Goal: Task Accomplishment & Management: Manage account settings

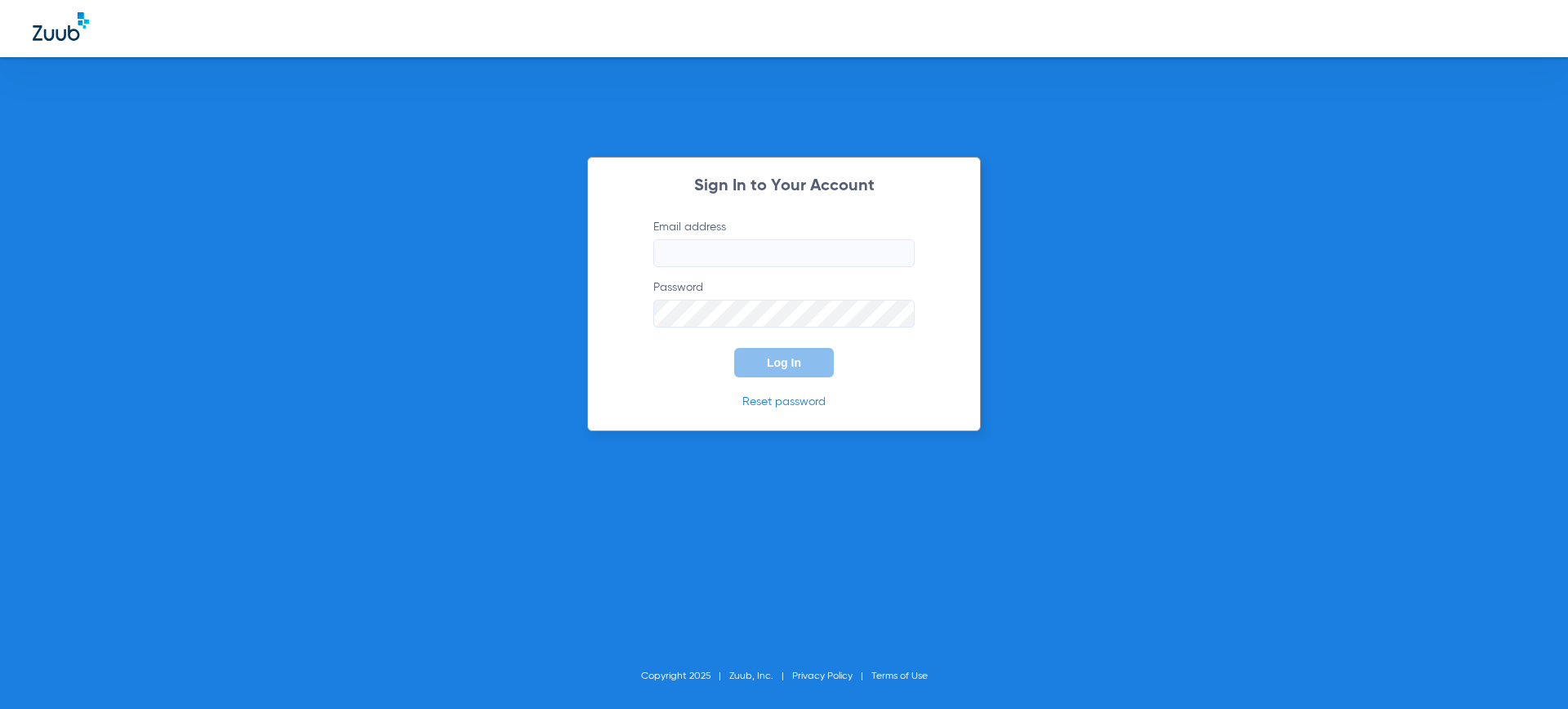
click at [1213, 101] on div "Sign In to Your Account Email address Password Log In Reset password Copyright …" at bounding box center [784, 354] width 1568 height 709
click at [821, 261] on input "Email address" at bounding box center [784, 253] width 262 height 28
type input "liem@zuub.com"
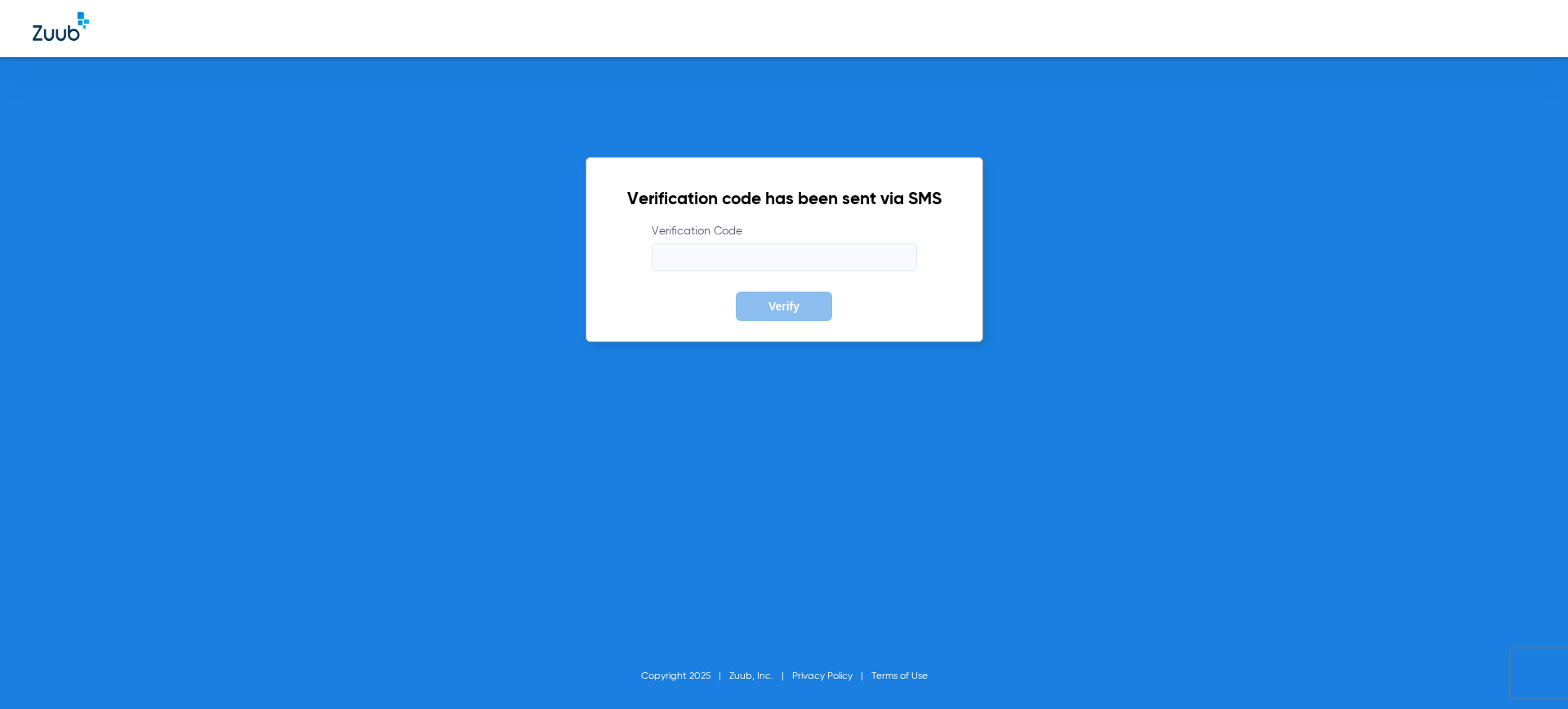
click at [849, 260] on input "Verification Code" at bounding box center [784, 257] width 265 height 28
type input "944285"
click at [736, 291] on button "Verify" at bounding box center [784, 306] width 97 height 29
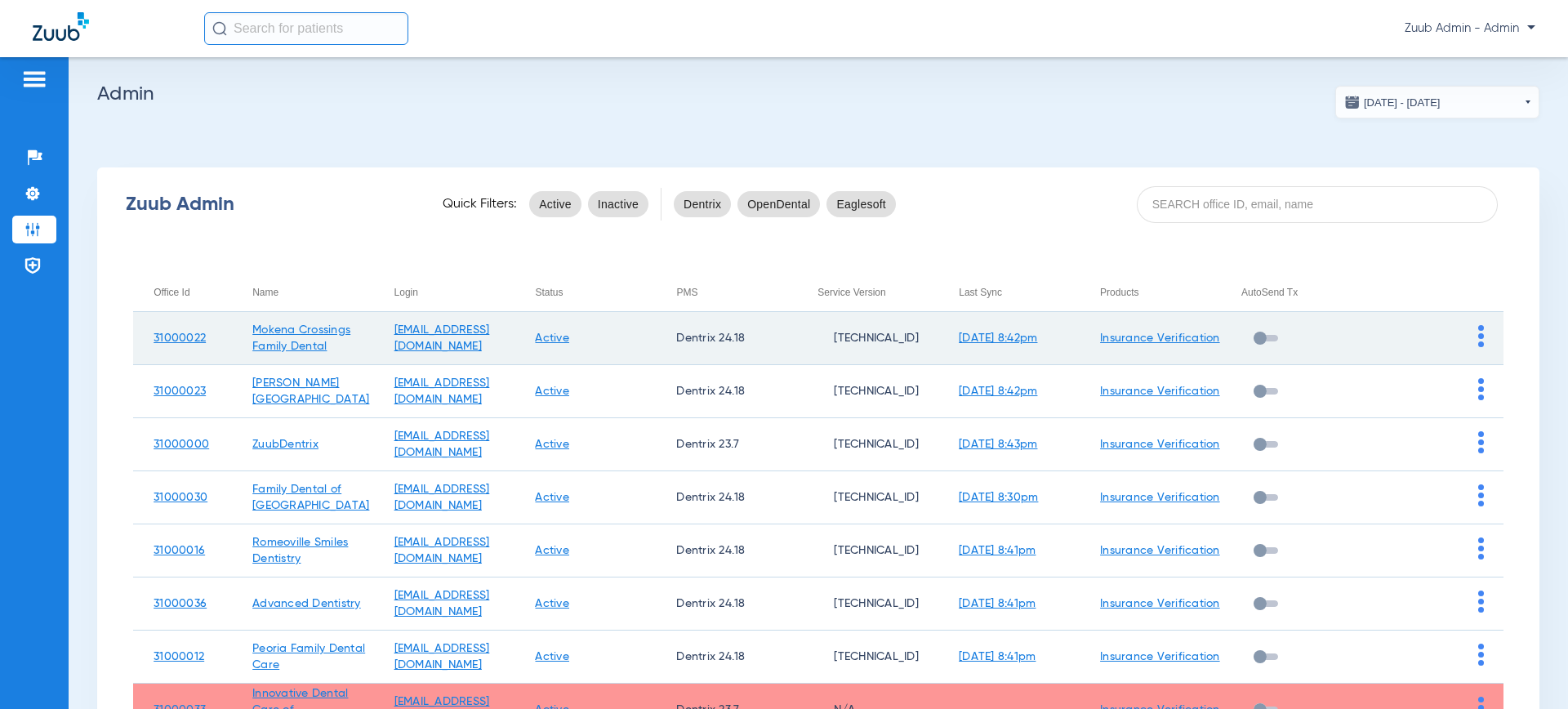
click at [1484, 334] on td at bounding box center [1433, 339] width 141 height 53
click at [1481, 335] on img at bounding box center [1481, 336] width 6 height 22
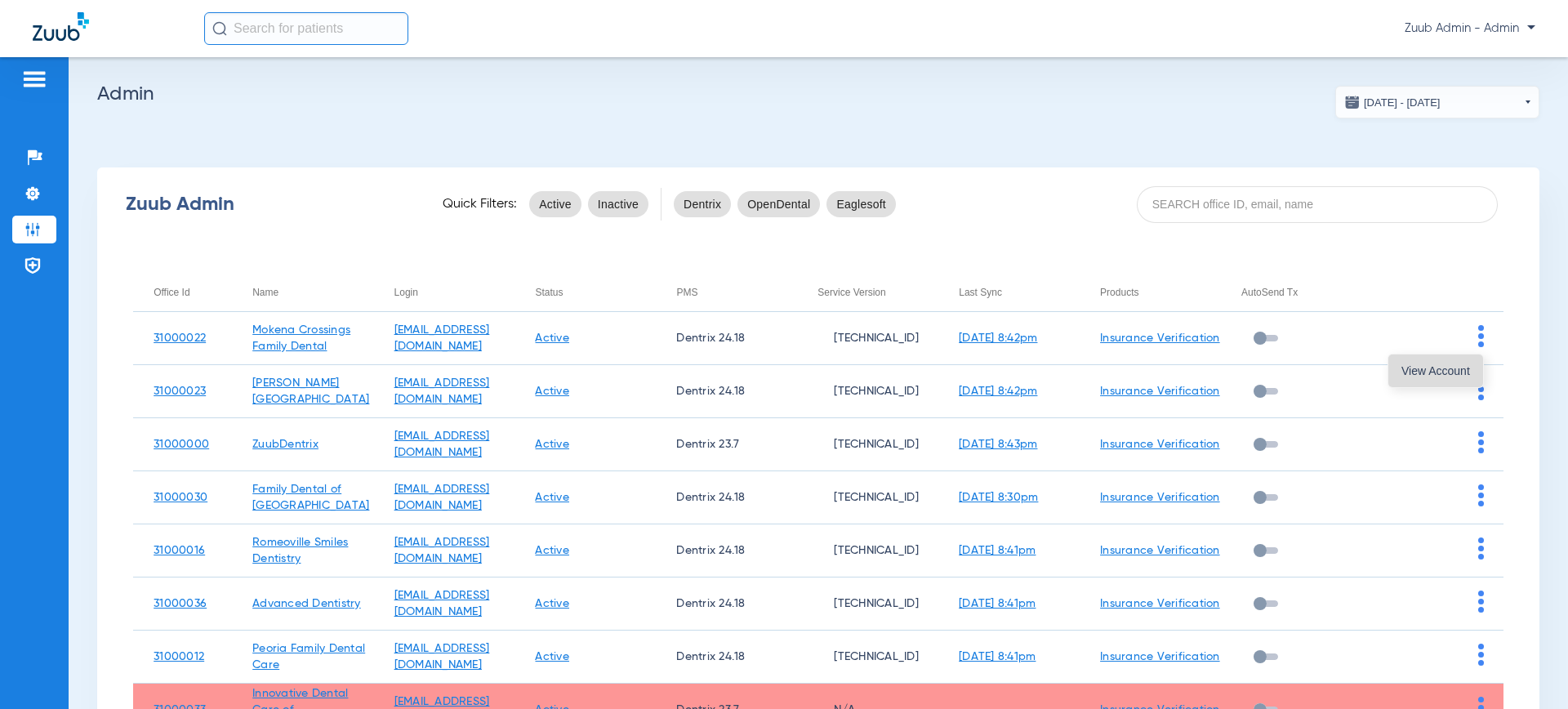
click at [1450, 362] on button "View Account" at bounding box center [1435, 370] width 95 height 32
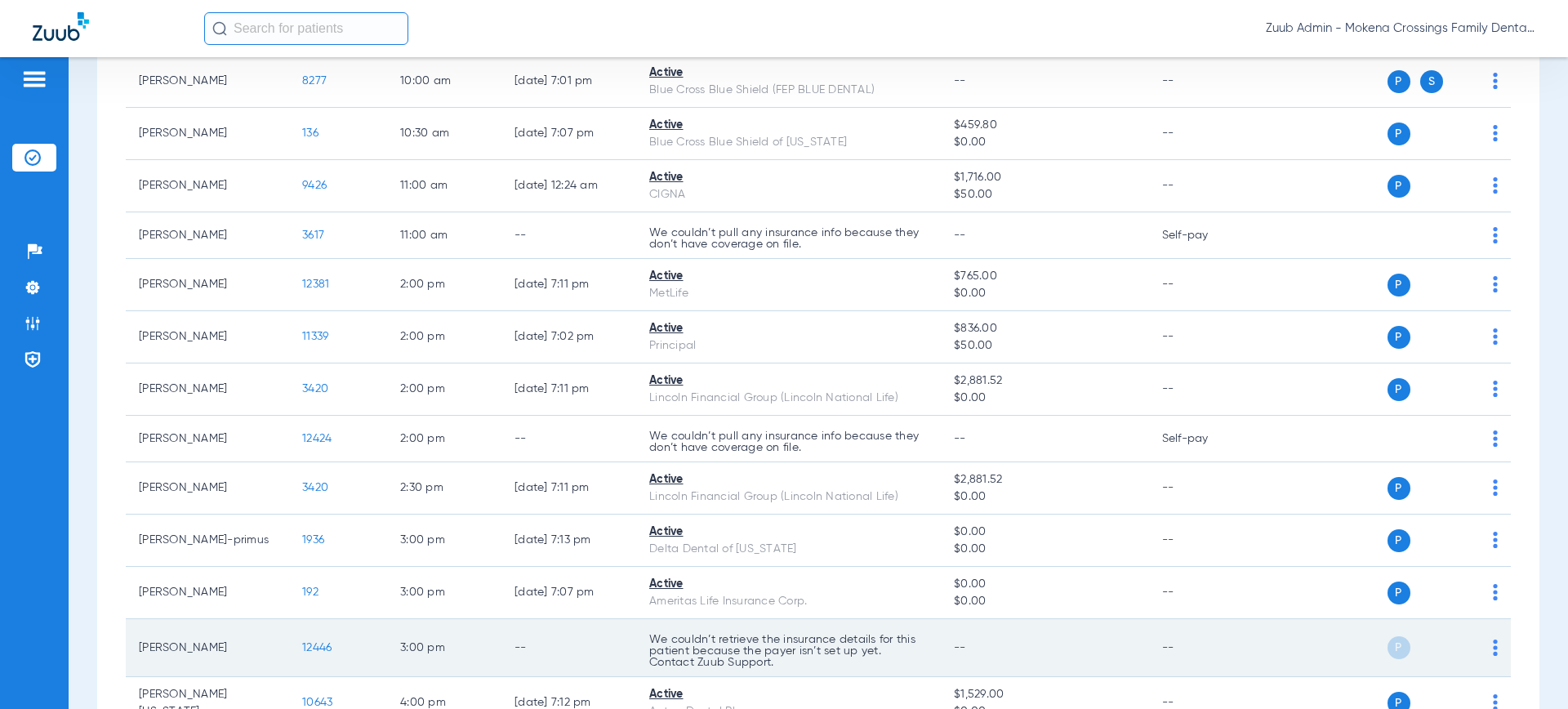
scroll to position [639, 0]
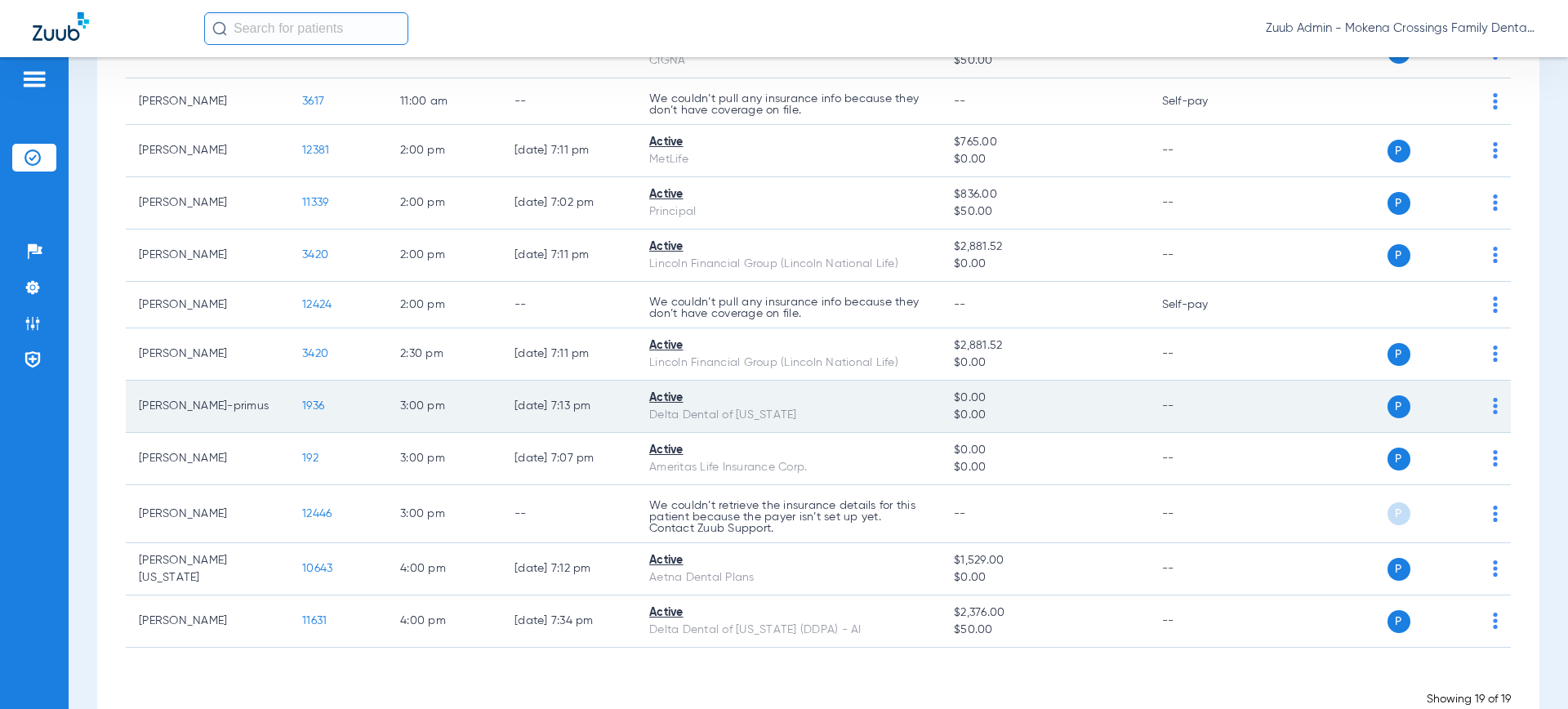
click at [310, 406] on span "1936" at bounding box center [313, 405] width 22 height 11
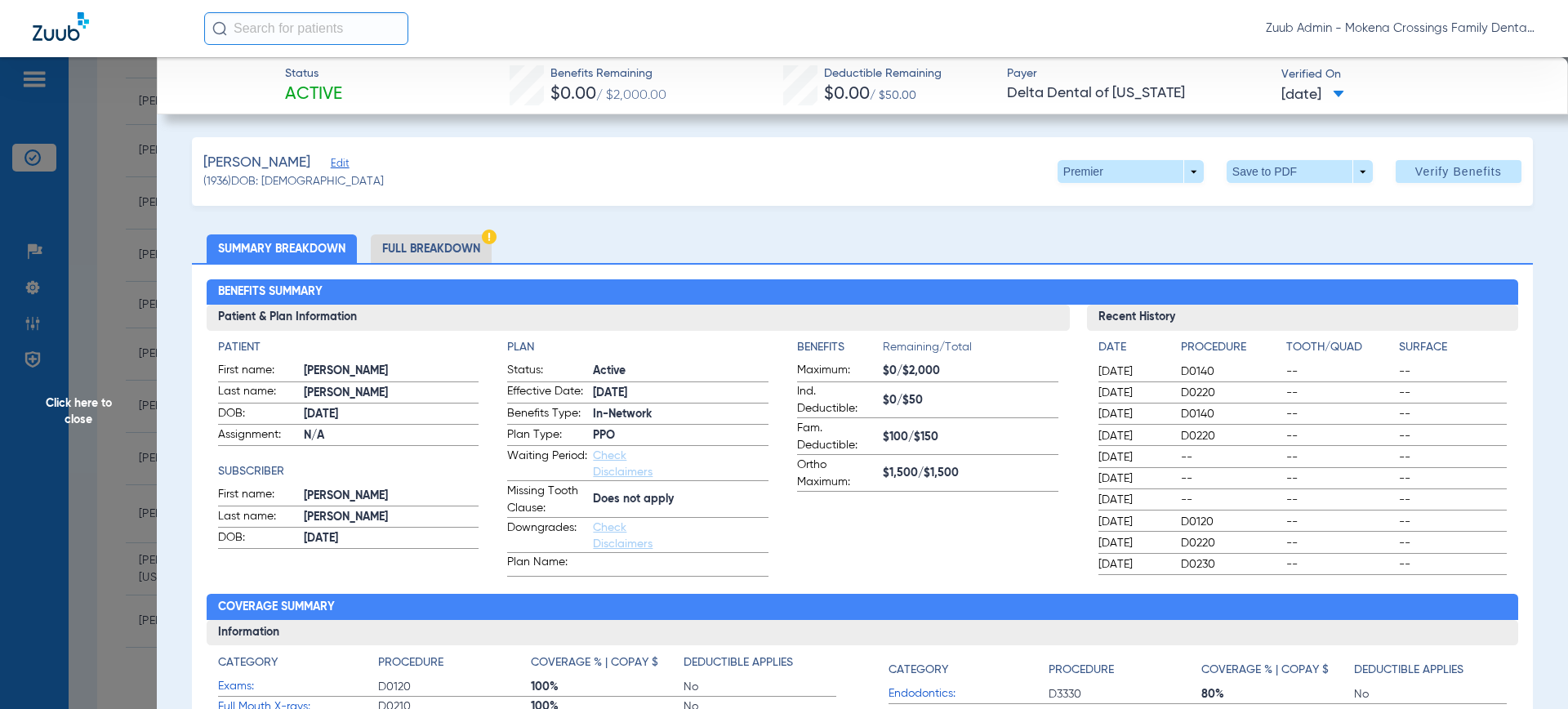
click at [466, 249] on li "Full Breakdown" at bounding box center [430, 248] width 121 height 29
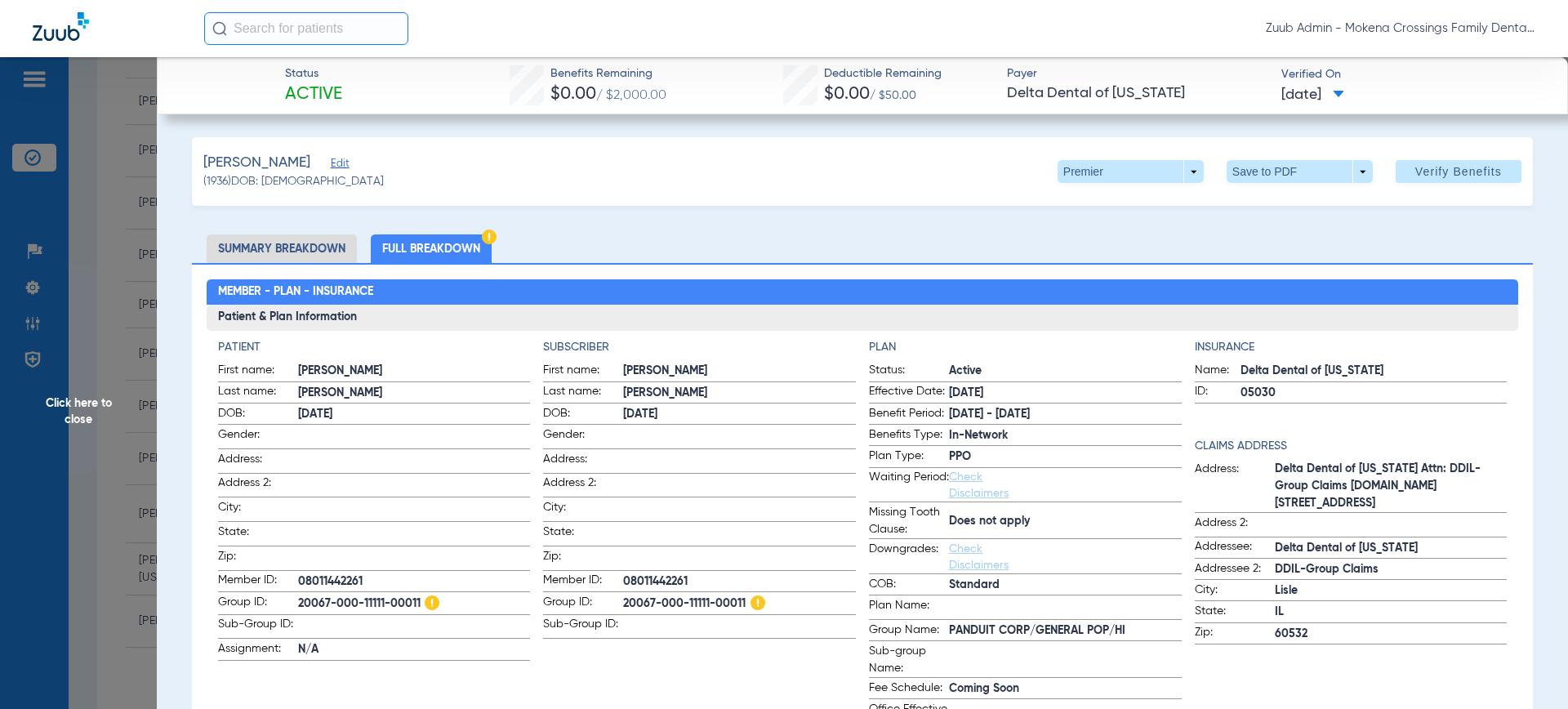
click at [55, 205] on span "Click here to close" at bounding box center [78, 412] width 157 height 709
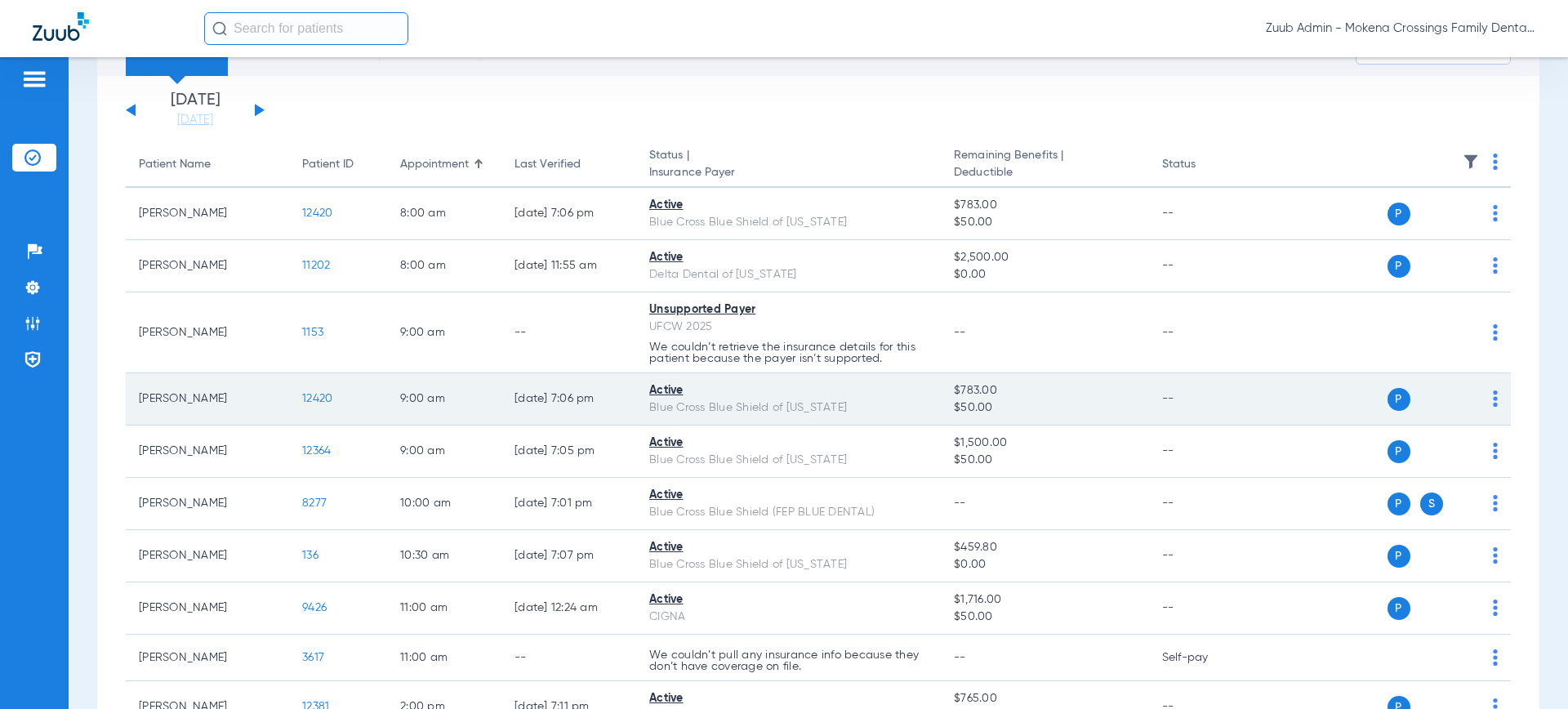
scroll to position [0, 0]
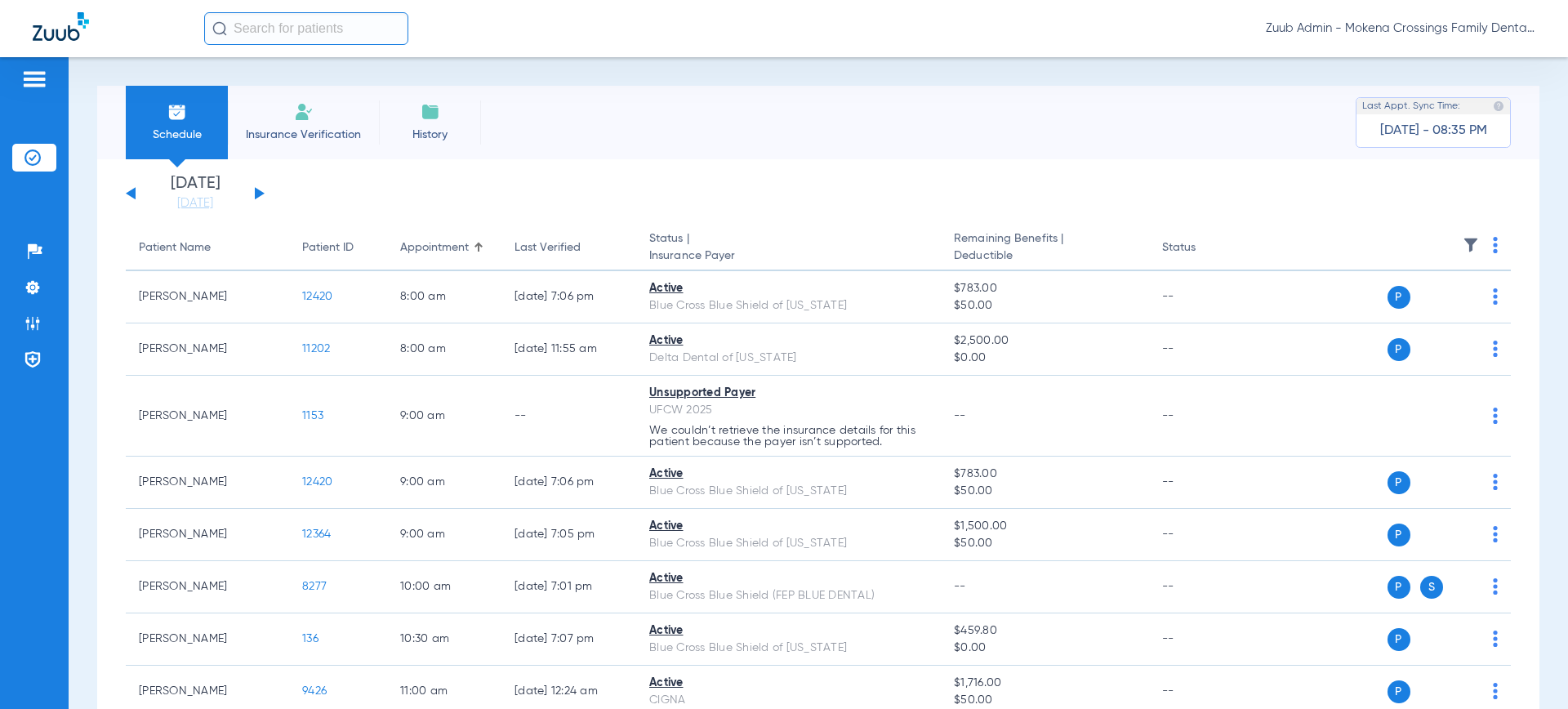
click at [252, 197] on div "Sunday 08-10-2025 Monday 08-11-2025 Tuesday 08-12-2025 Wednesday 08-13-2025 Thu…" at bounding box center [195, 193] width 139 height 36
click at [254, 195] on div "Sunday 08-10-2025 Monday 08-11-2025 Tuesday 08-12-2025 Wednesday 08-13-2025 Thu…" at bounding box center [195, 193] width 139 height 36
click at [257, 191] on button at bounding box center [260, 192] width 10 height 12
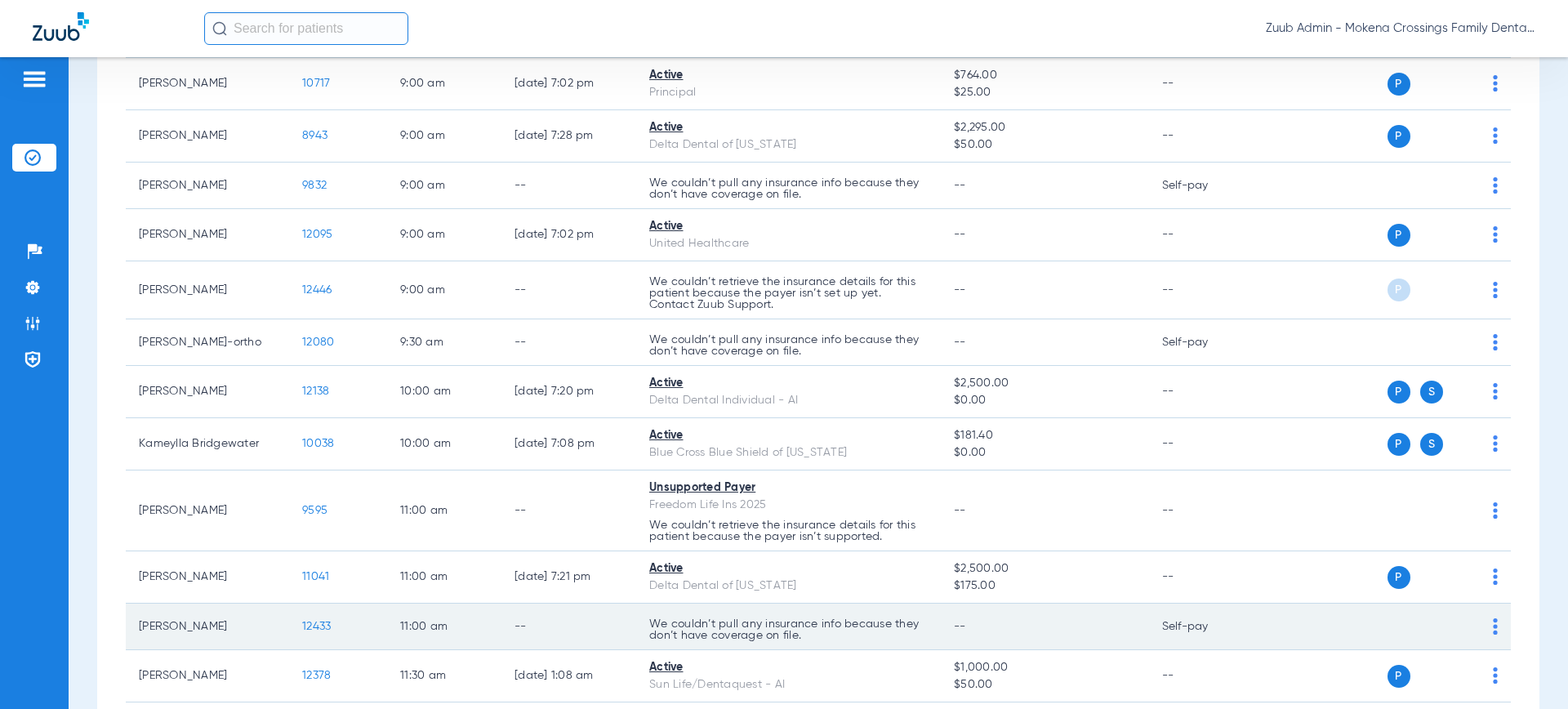
scroll to position [275, 0]
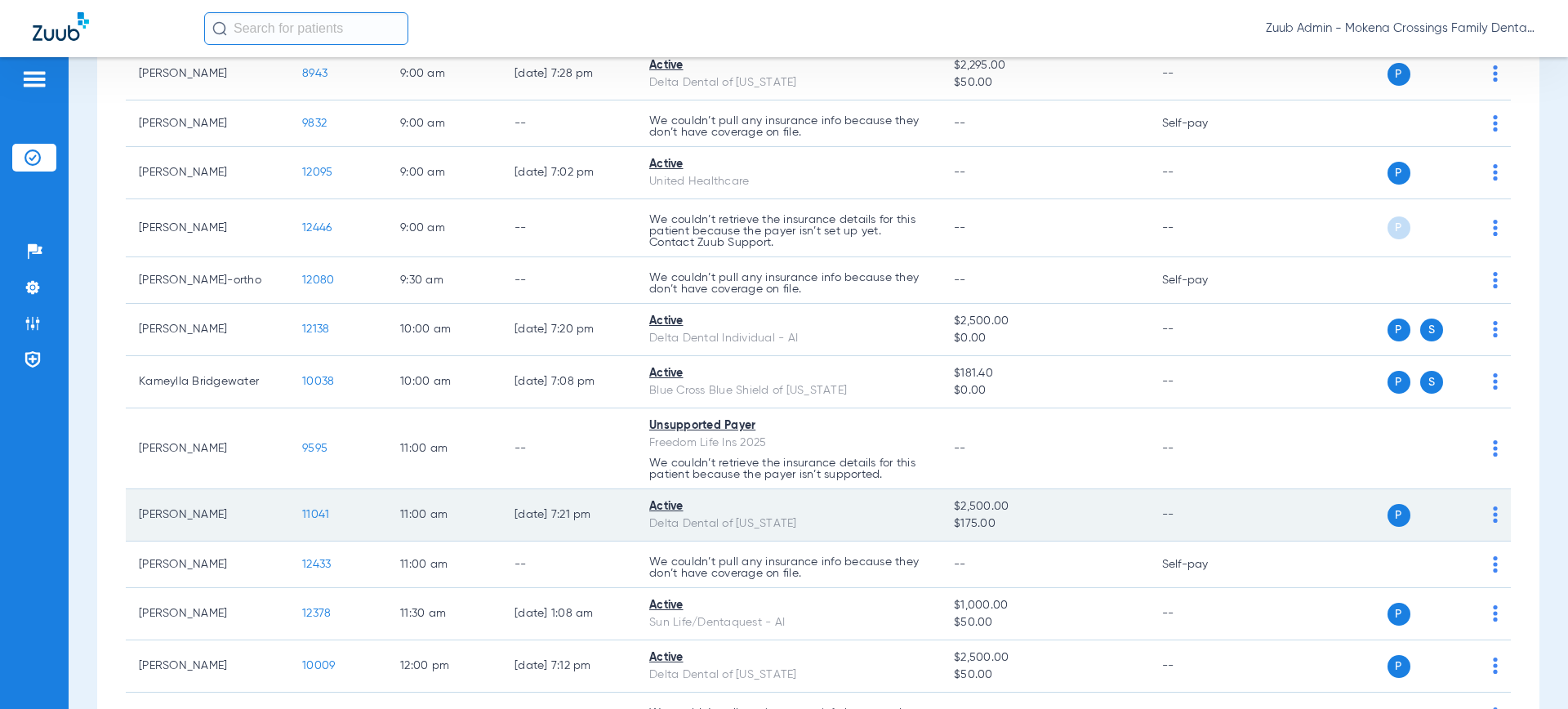
click at [318, 515] on span "11041" at bounding box center [315, 514] width 27 height 11
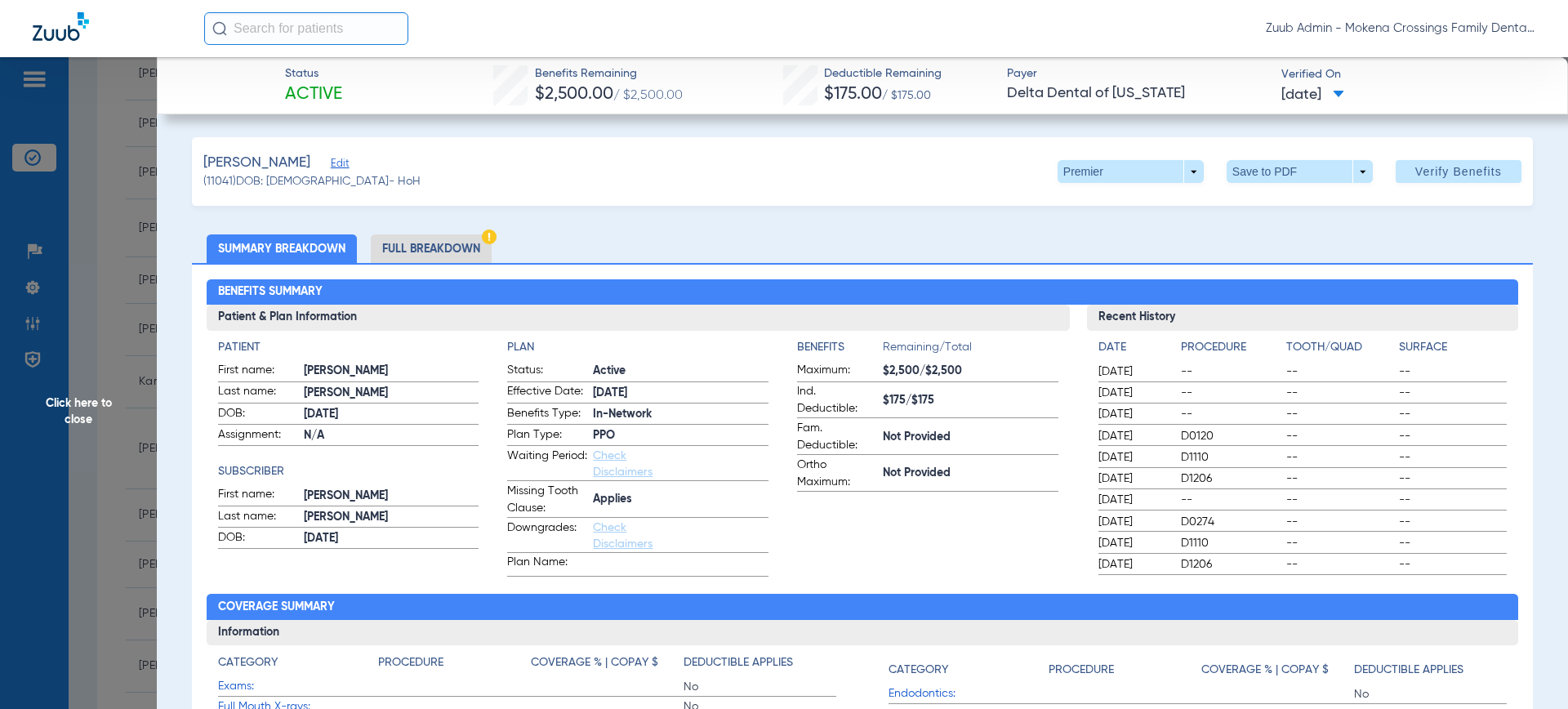
click at [428, 253] on li "Full Breakdown" at bounding box center [430, 248] width 121 height 29
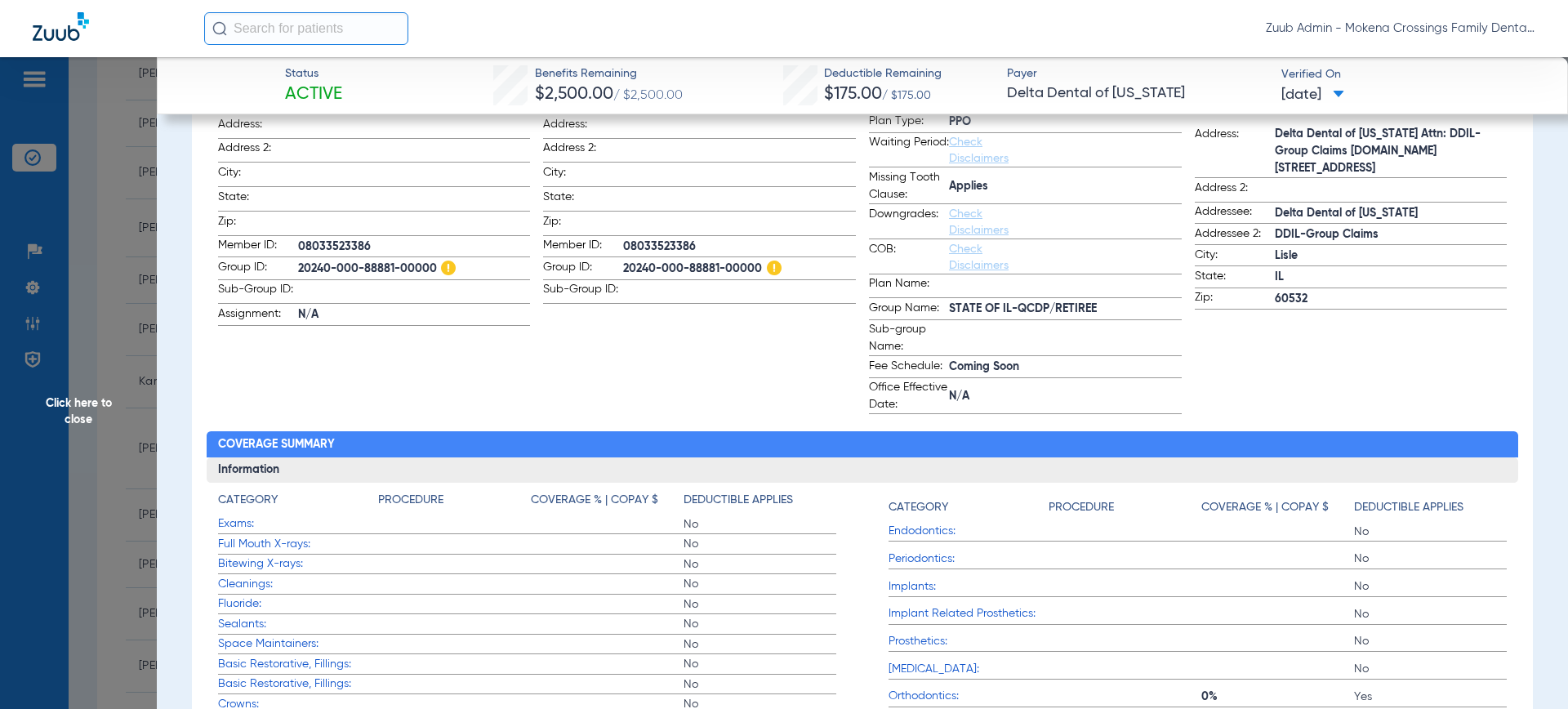
scroll to position [0, 0]
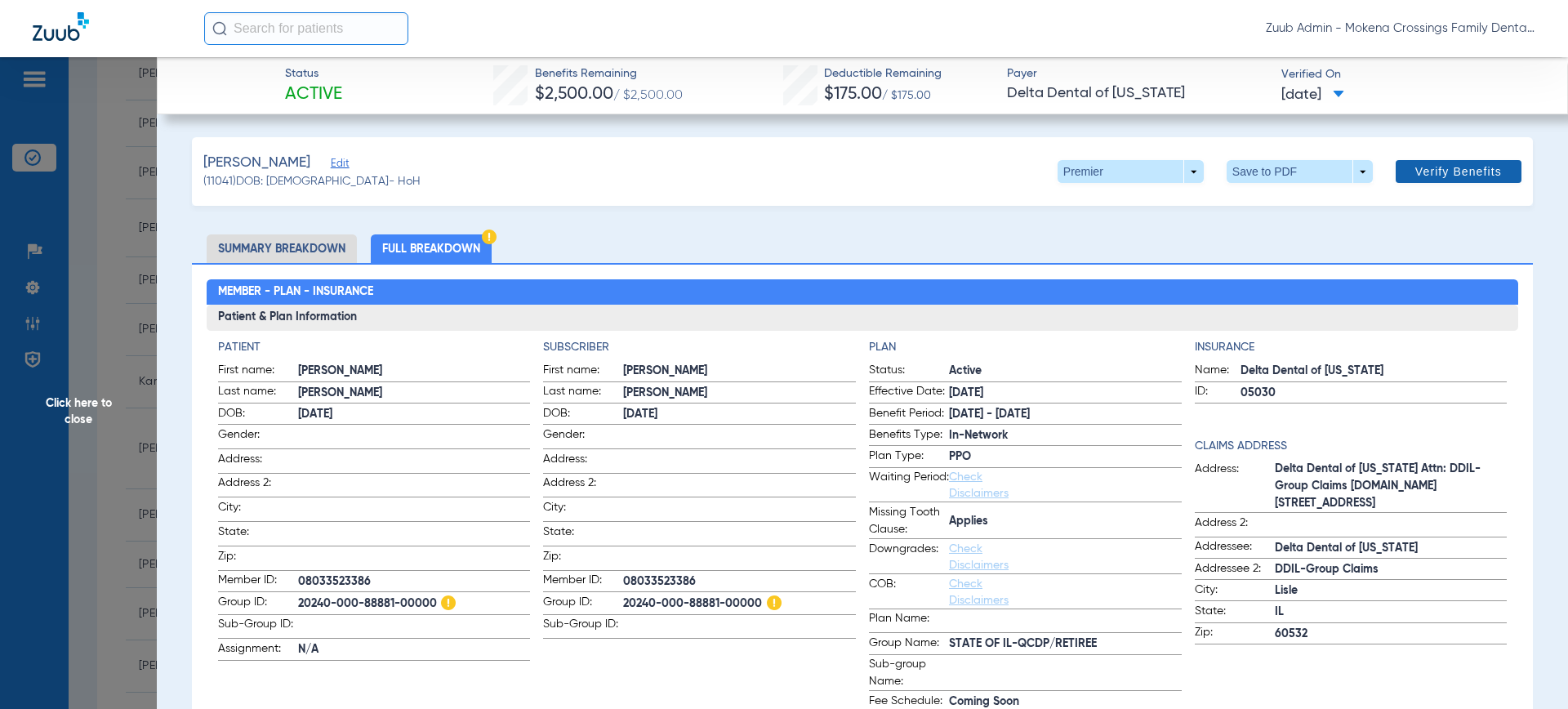
click at [1453, 169] on span "Verify Benefits" at bounding box center [1458, 171] width 87 height 13
click at [109, 299] on span "Click here to close" at bounding box center [78, 412] width 157 height 709
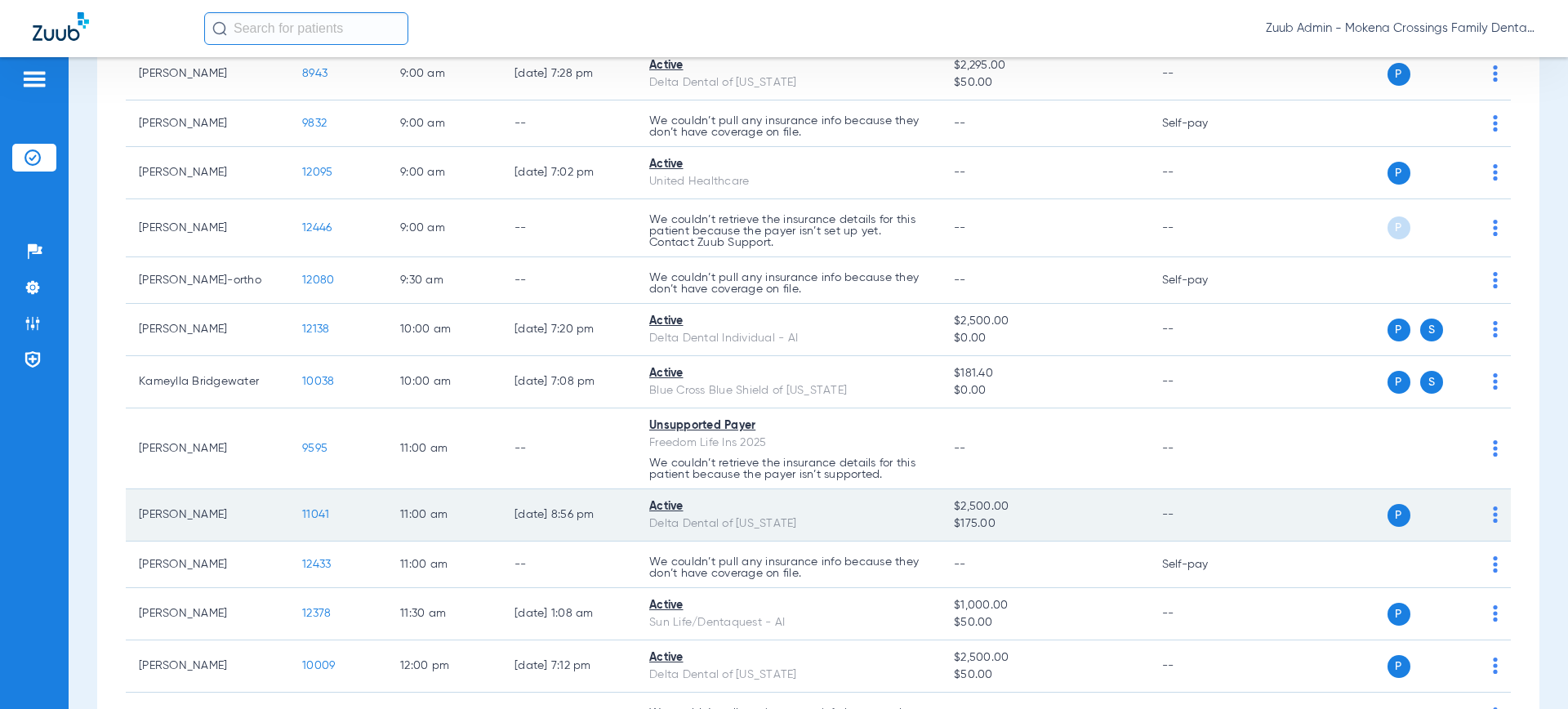
click at [326, 508] on span "11041" at bounding box center [315, 514] width 27 height 11
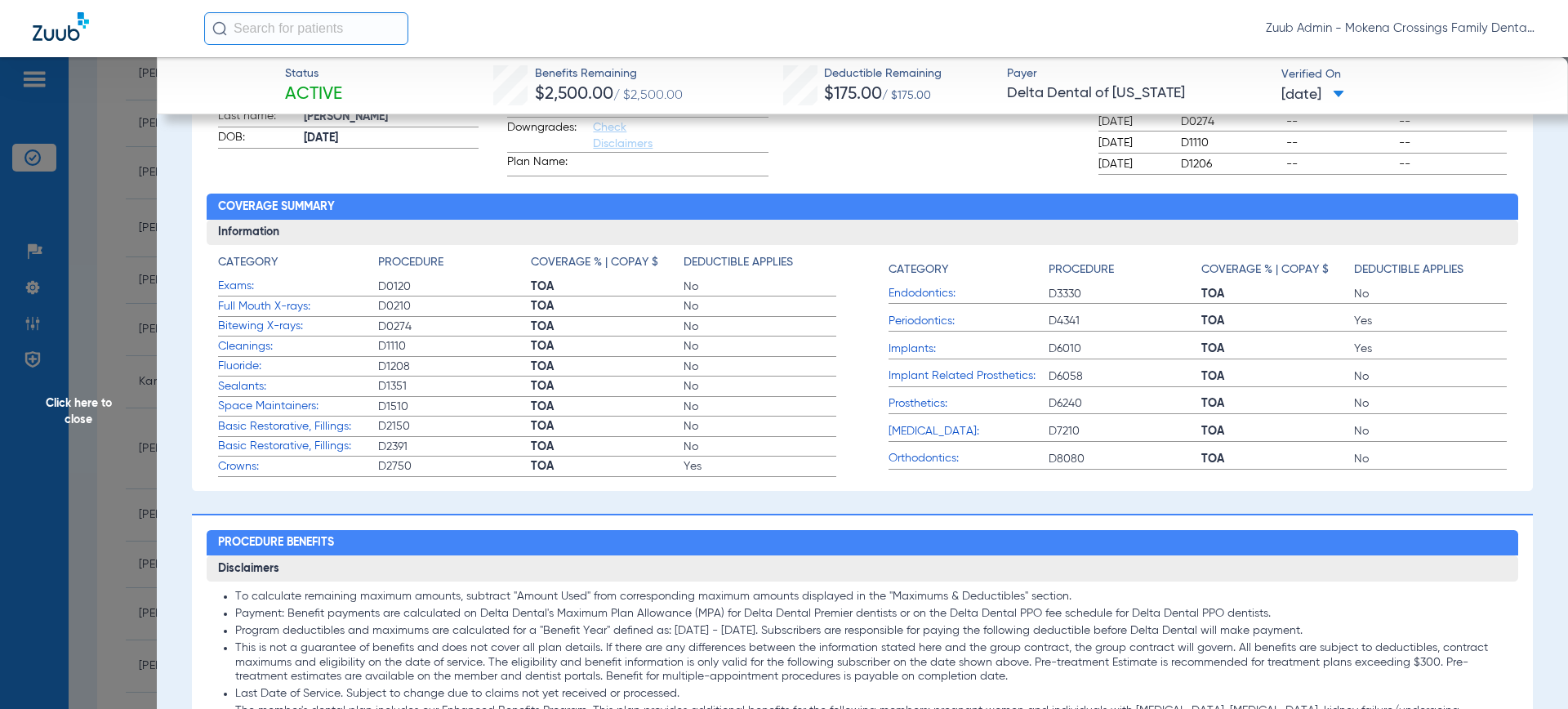
scroll to position [198, 0]
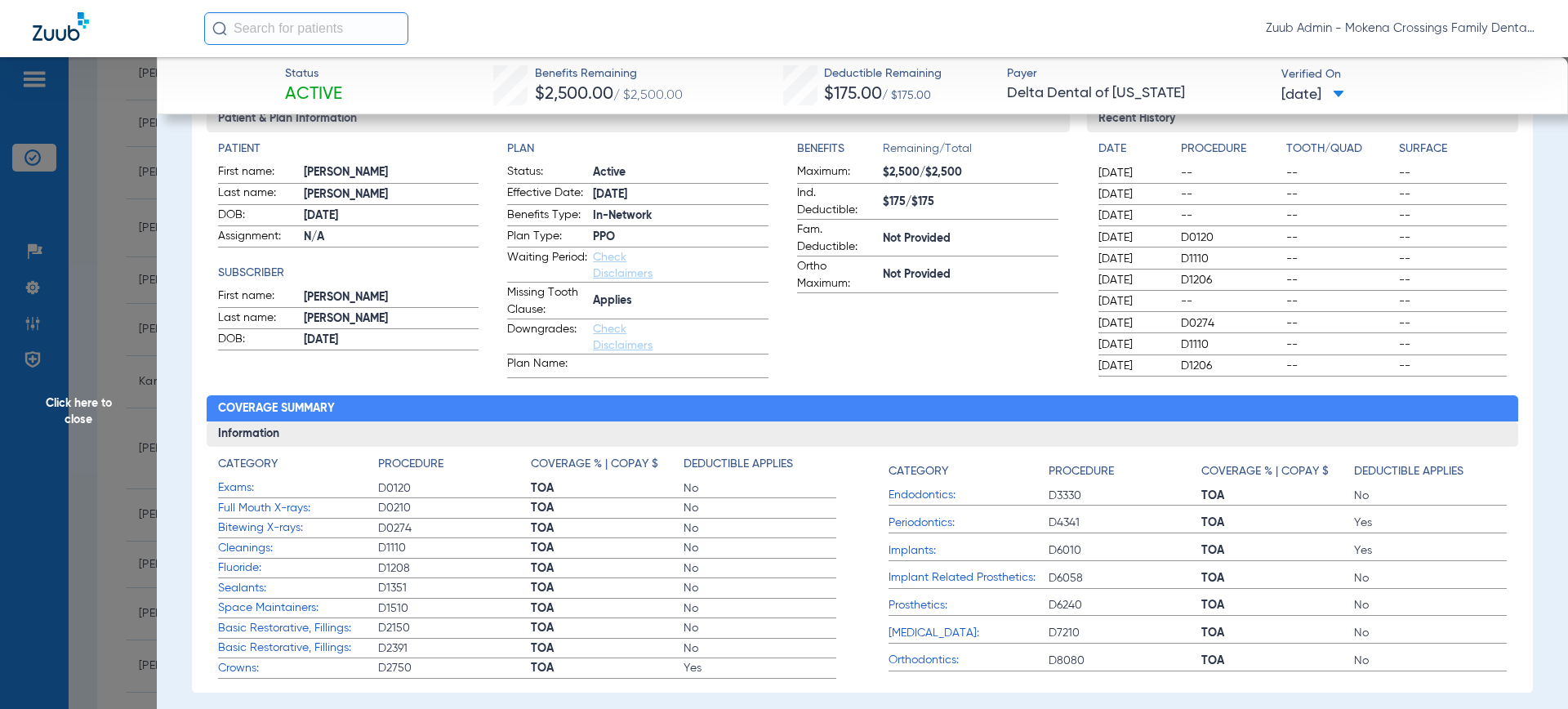
click at [121, 512] on span "Click here to close" at bounding box center [78, 412] width 157 height 709
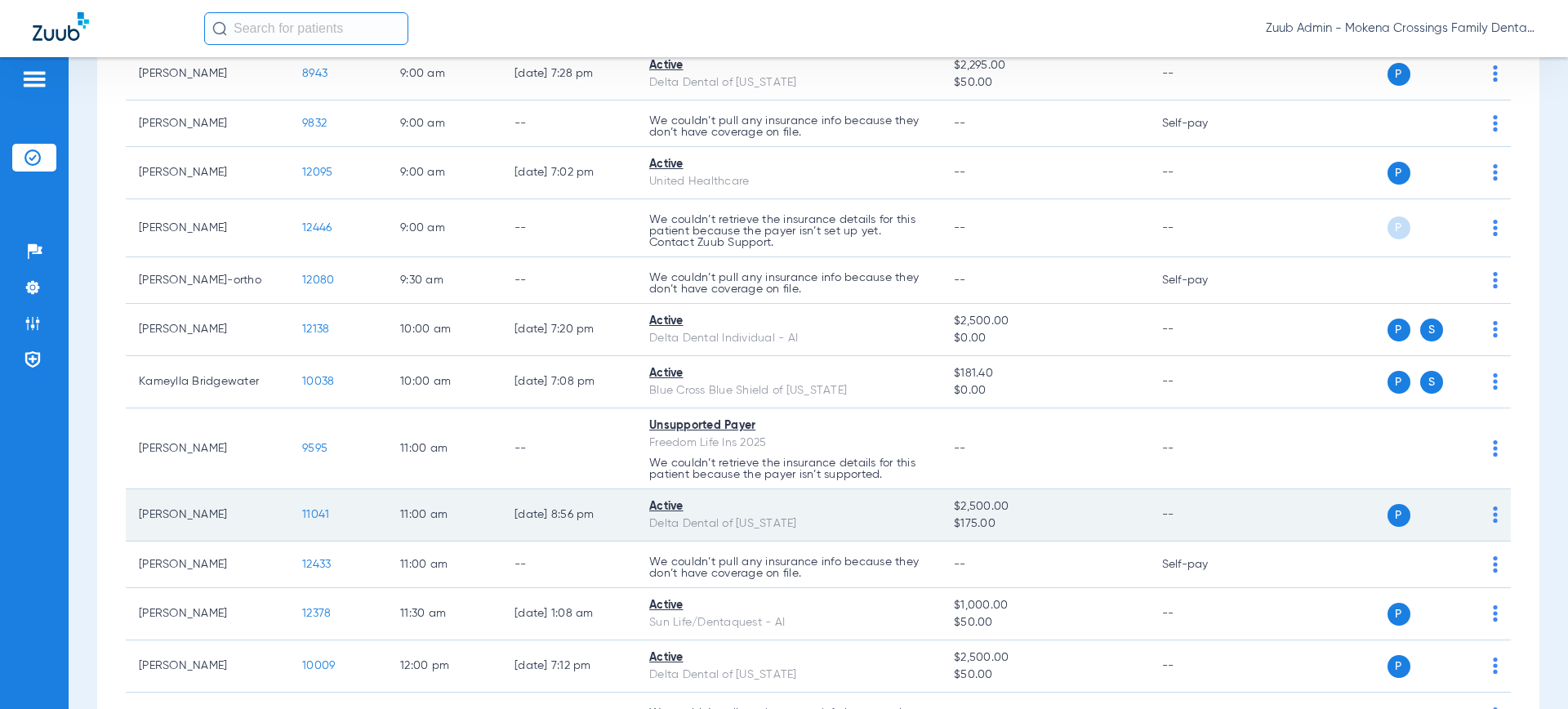
drag, startPoint x: 360, startPoint y: 514, endPoint x: 247, endPoint y: 515, distance: 113.0
click at [247, 515] on tr "Elise Mcwoodson 11041 11:00 AM 10/14/25 8:56 PM Active Delta Dental of Illinois…" at bounding box center [819, 515] width 1386 height 52
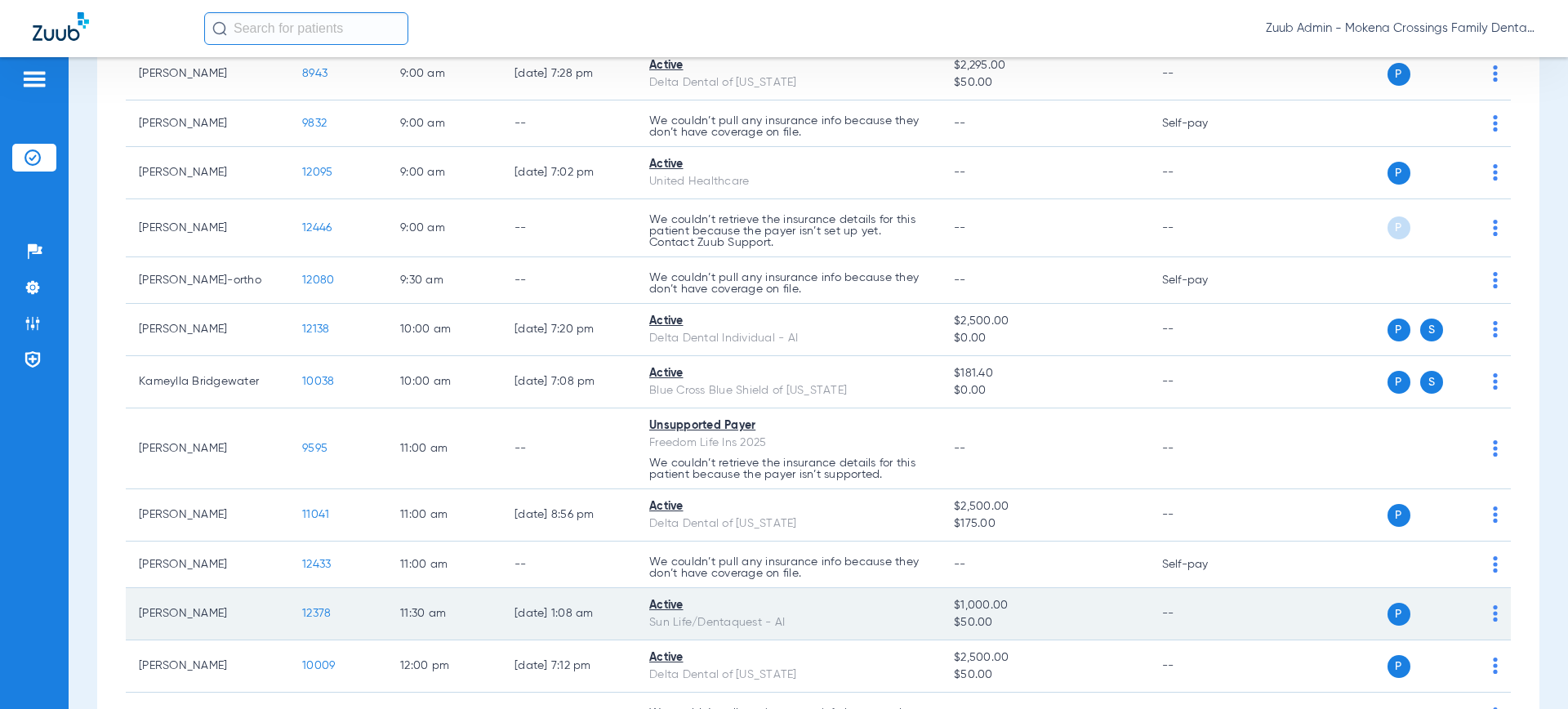
copy tr "11041"
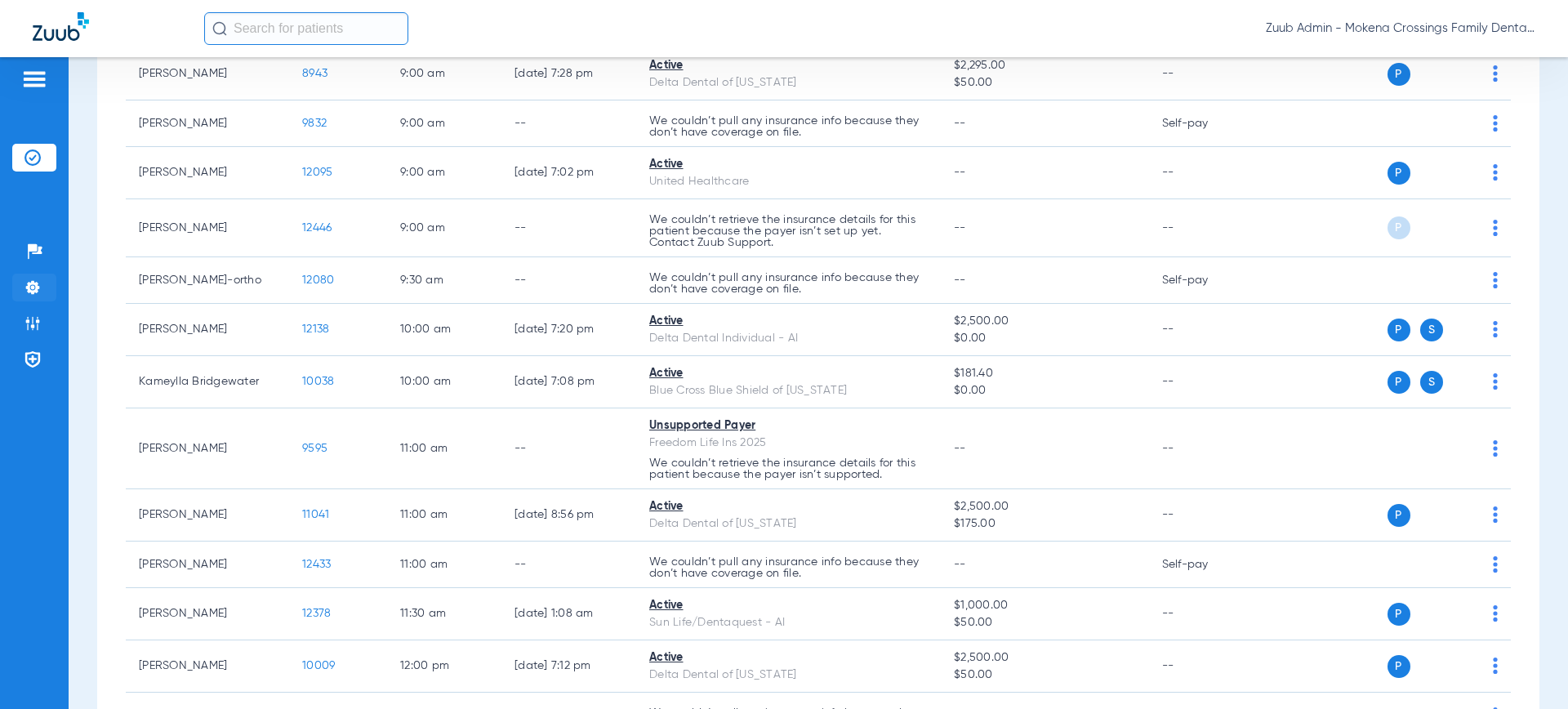
click at [41, 291] on li "Settings" at bounding box center [34, 287] width 44 height 28
click at [35, 283] on img at bounding box center [33, 287] width 17 height 17
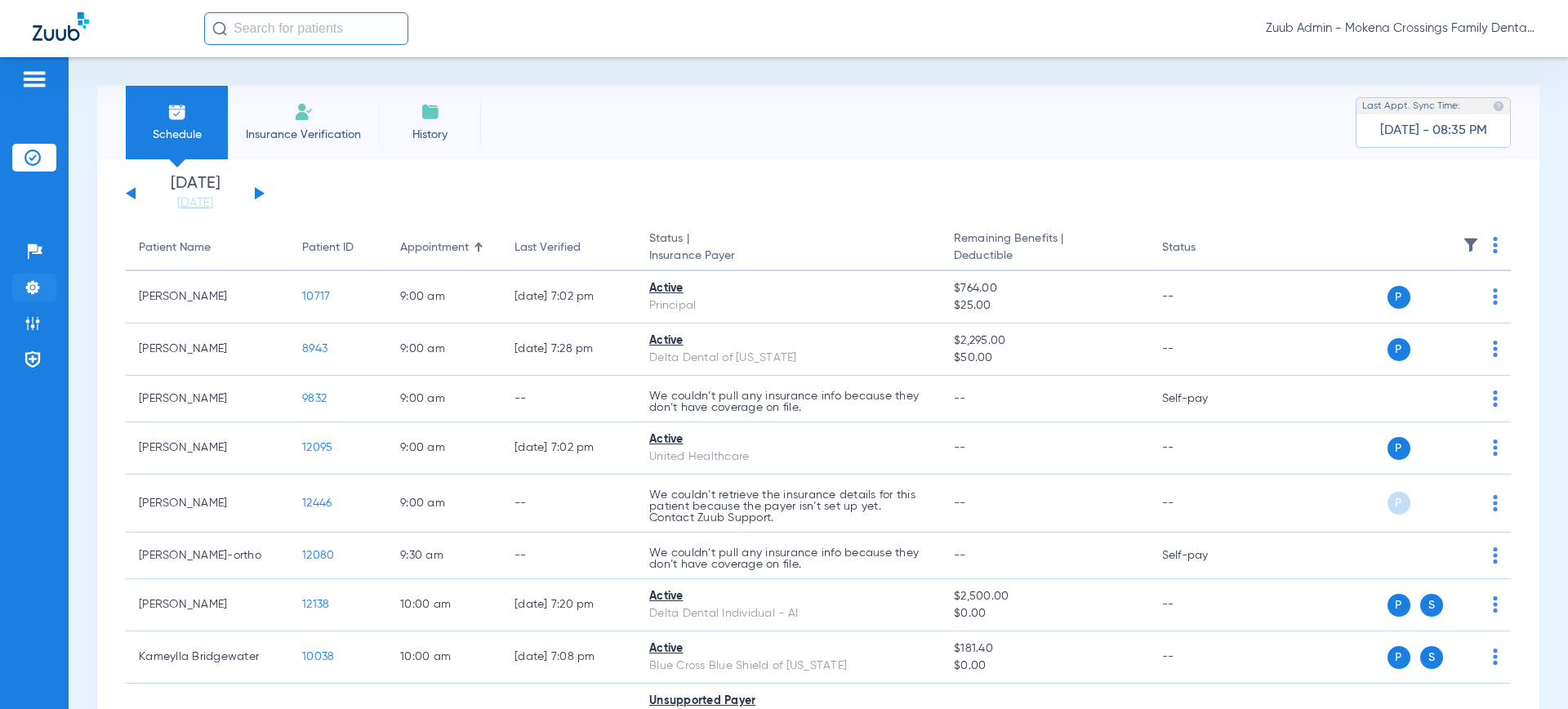
click at [17, 291] on li "Settings" at bounding box center [34, 287] width 44 height 28
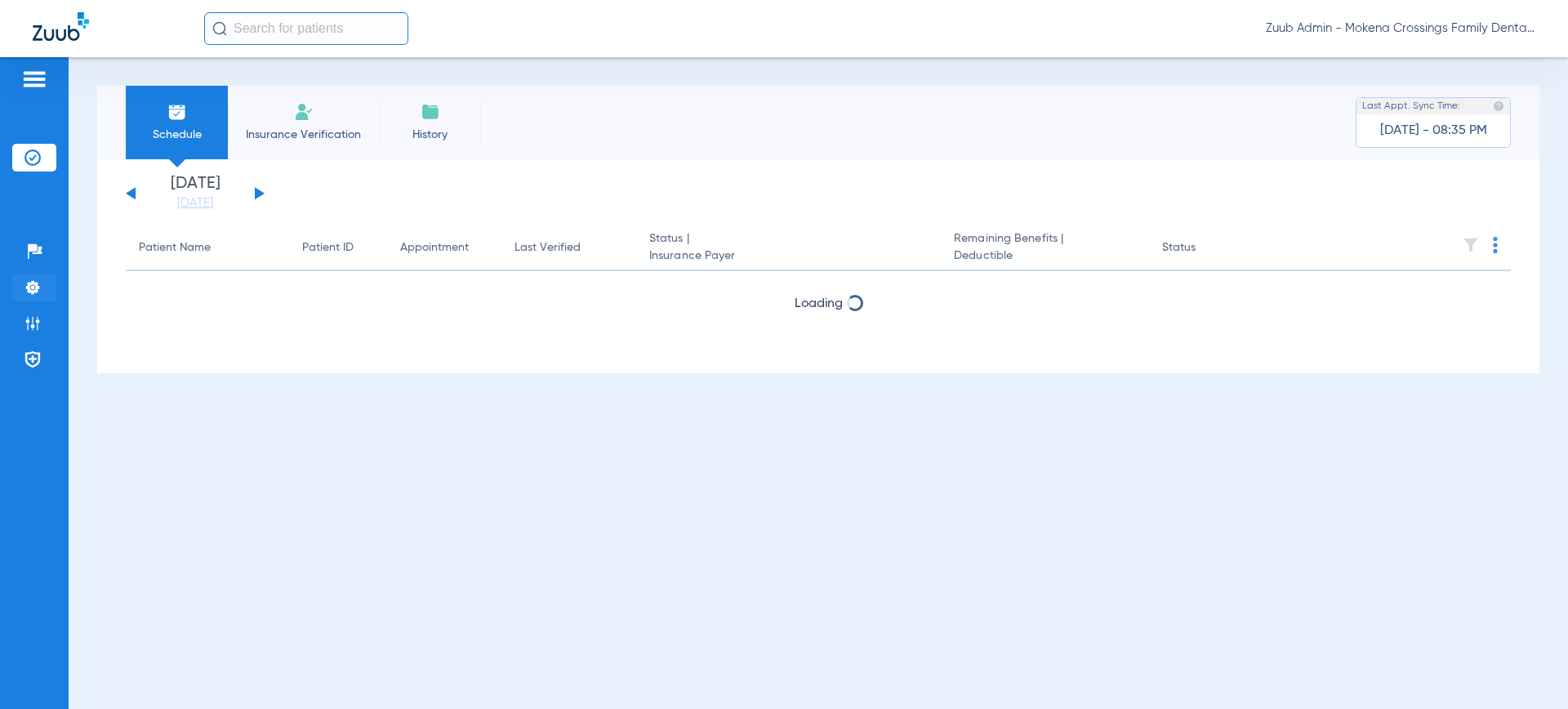
click at [39, 279] on img at bounding box center [33, 287] width 17 height 17
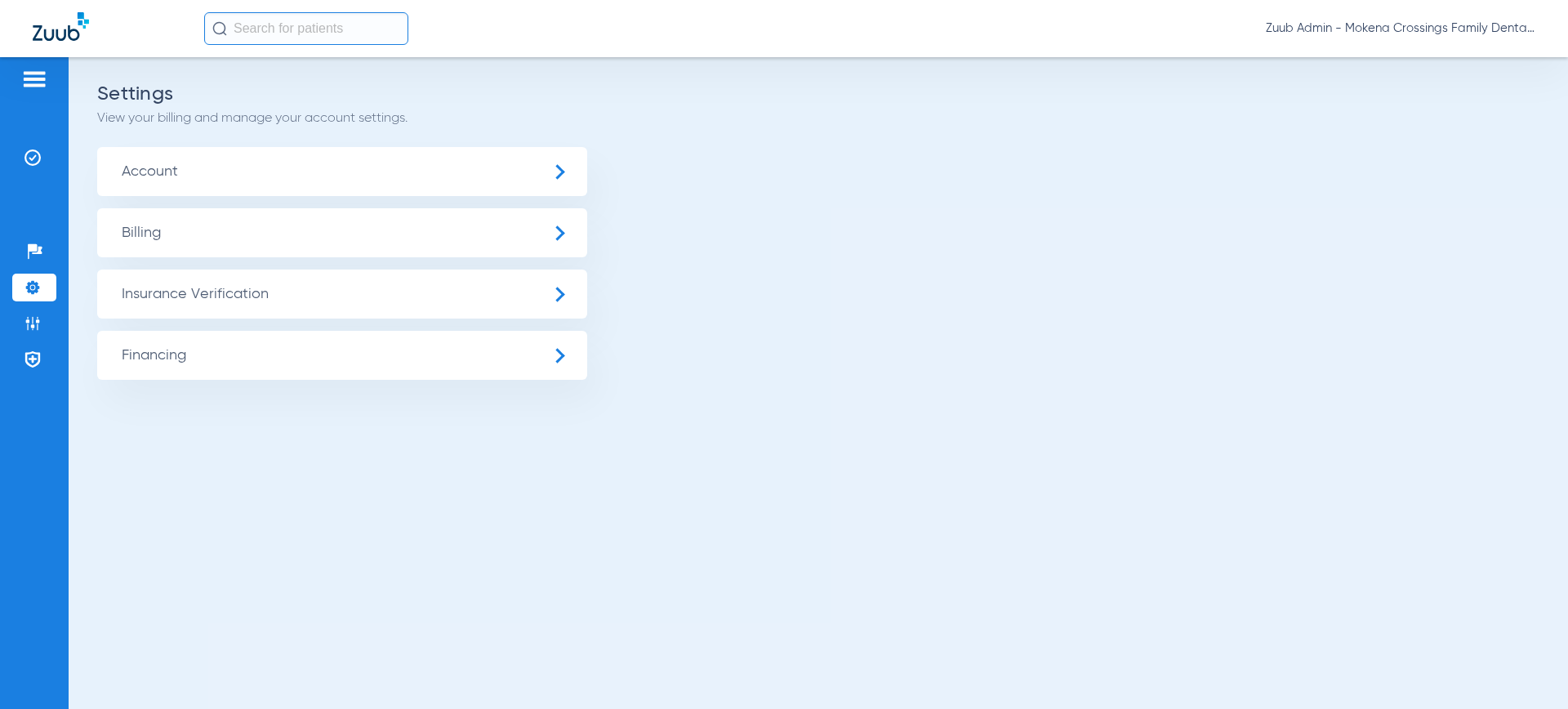
click at [280, 187] on span "Account" at bounding box center [342, 171] width 490 height 49
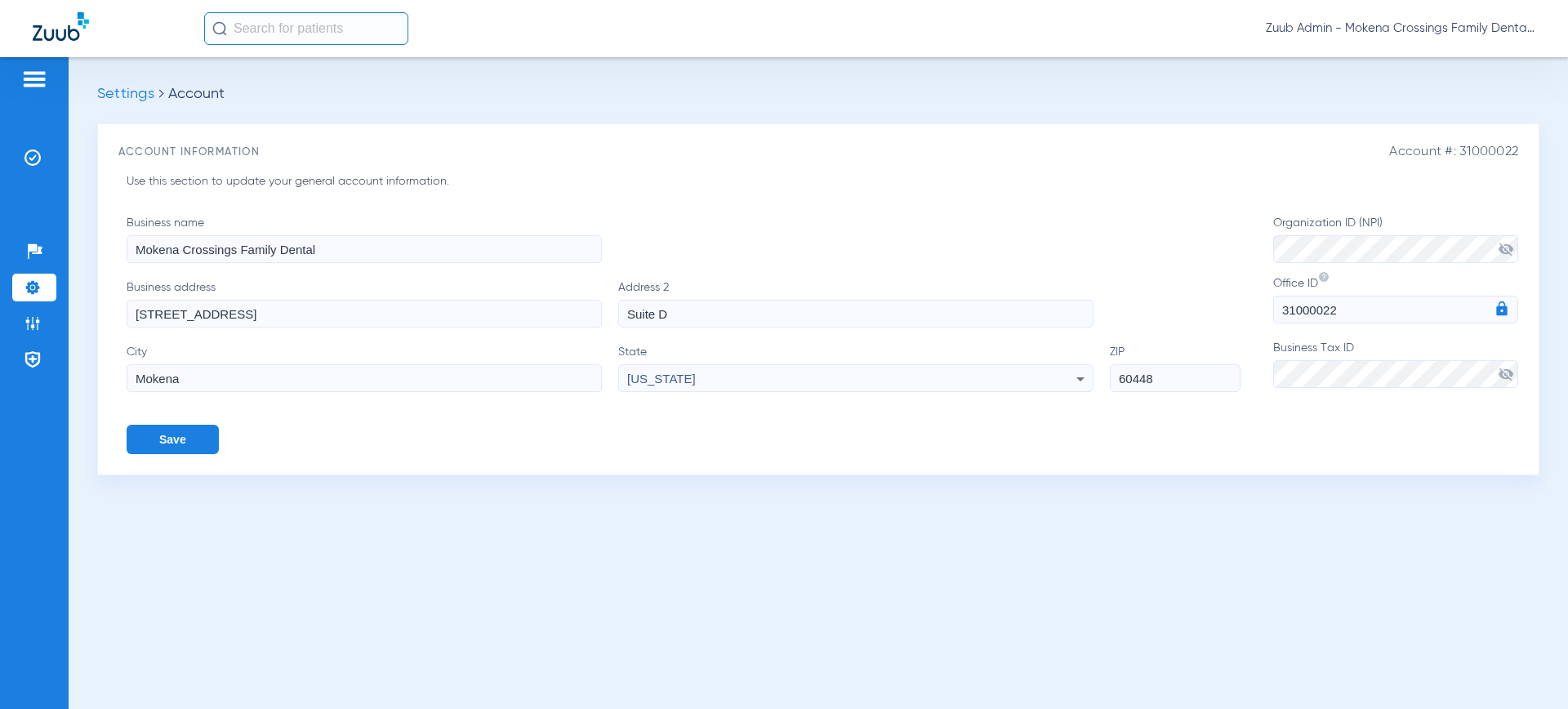
click at [1498, 149] on span "Account #: 31000022" at bounding box center [1454, 152] width 129 height 16
copy span "31000022"
